Goal: Information Seeking & Learning: Learn about a topic

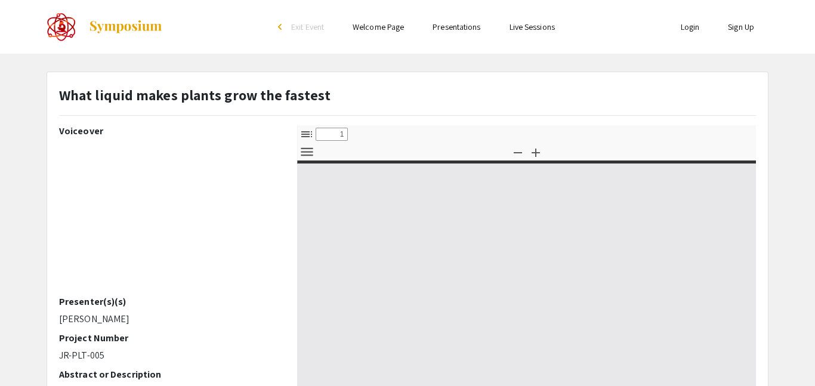
select select "custom"
type input "0"
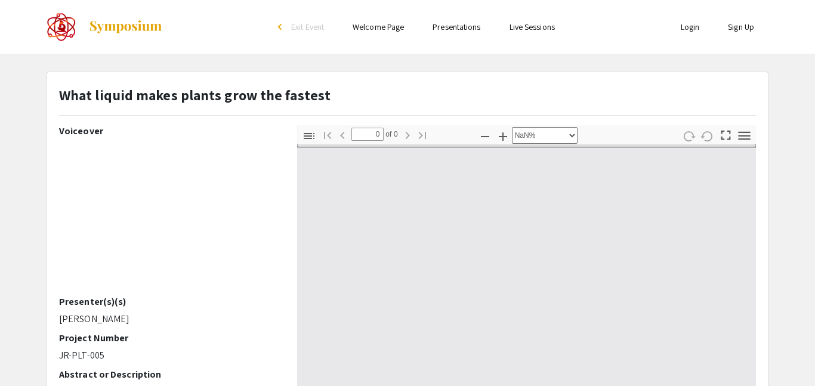
select select "auto"
type input "1"
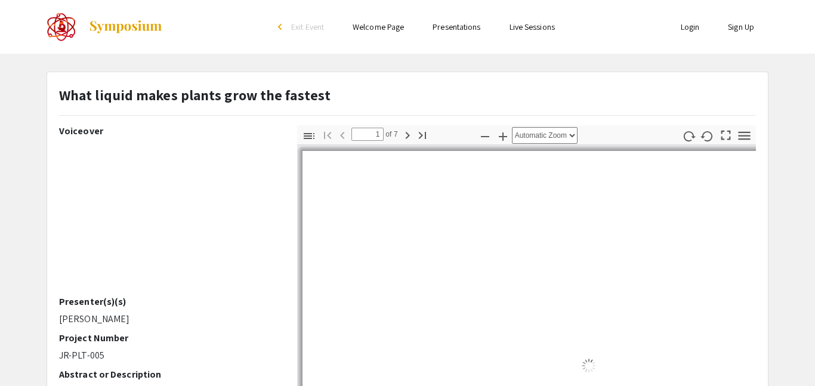
select select "auto"
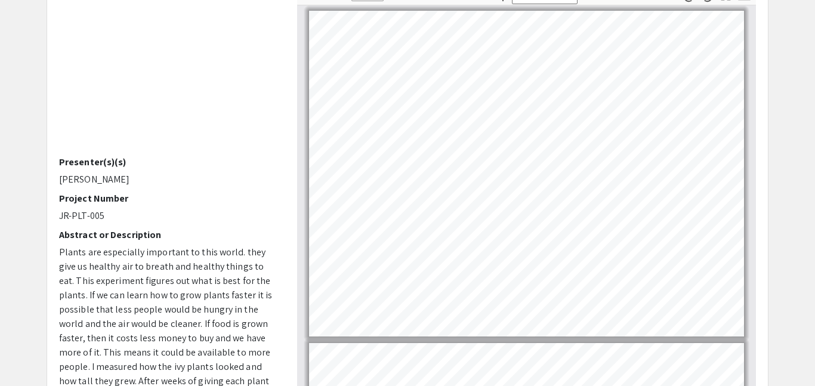
scroll to position [141, 0]
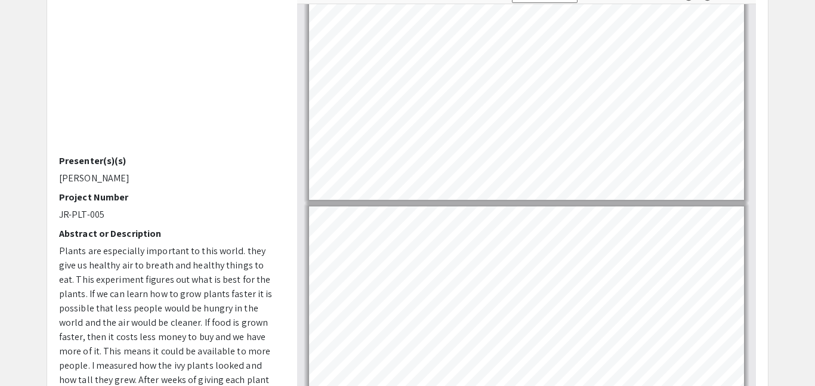
type input "2"
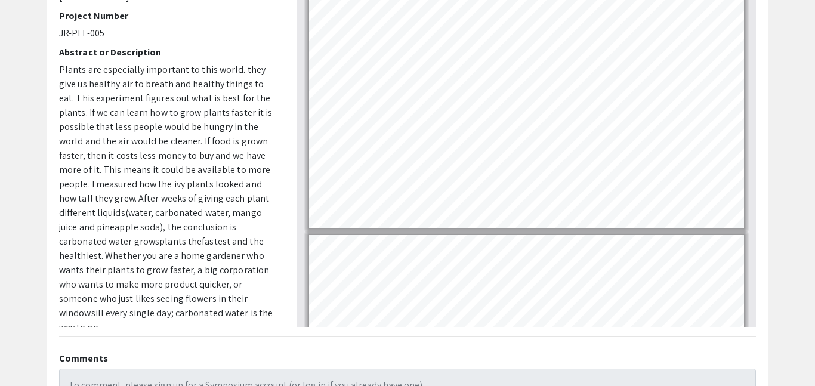
scroll to position [218, 0]
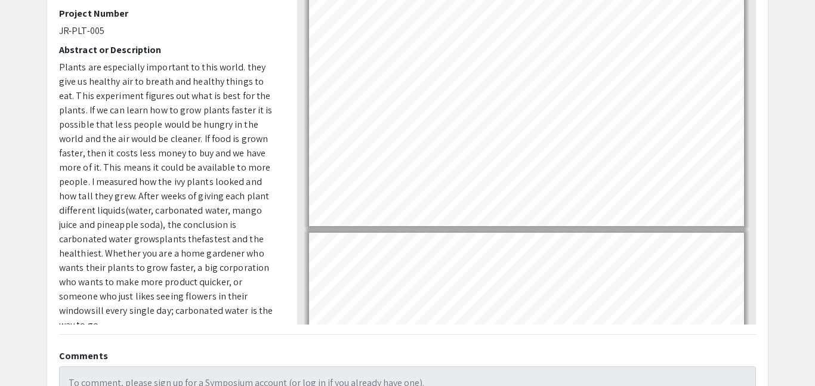
click at [156, 140] on span "Plants are especially important to this world. they give us healthy air to brea…" at bounding box center [166, 153] width 214 height 184
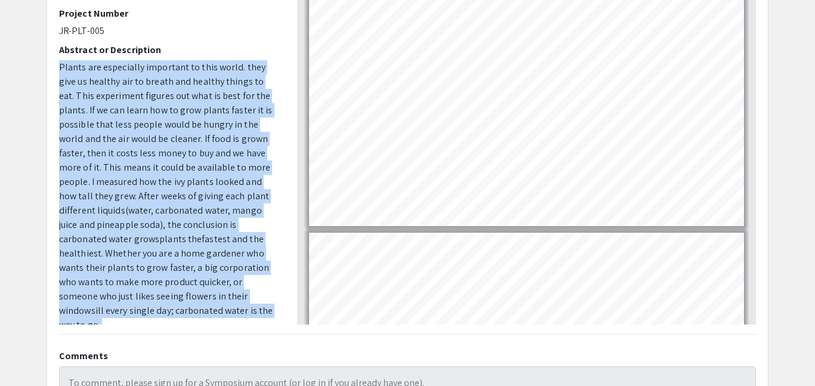
click at [156, 140] on span "Plants are especially important to this world. they give us healthy air to brea…" at bounding box center [166, 153] width 214 height 184
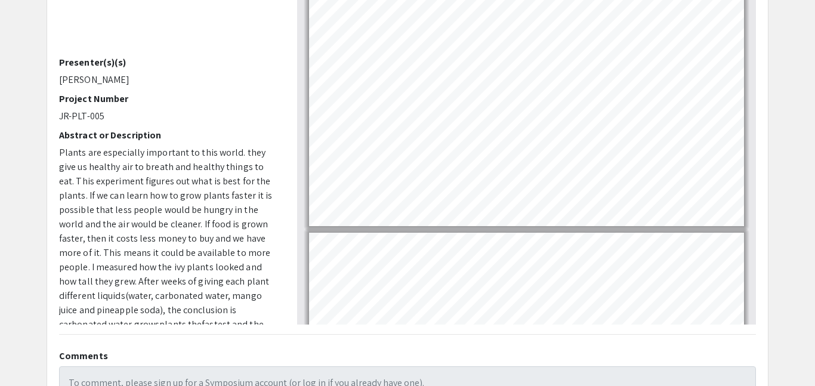
scroll to position [23, 0]
